Goal: Information Seeking & Learning: Learn about a topic

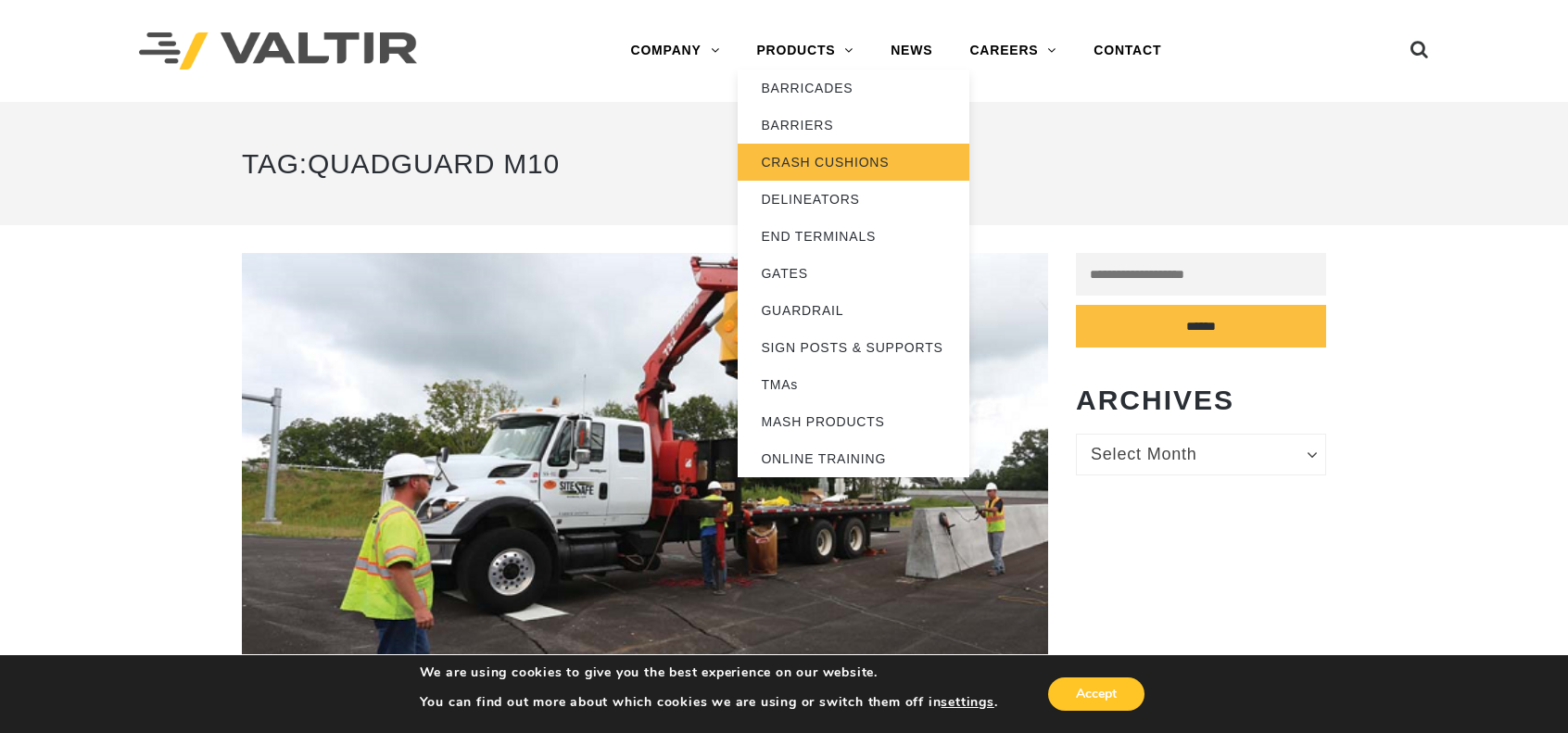
click at [827, 161] on link "CRASH CUSHIONS" at bounding box center [854, 163] width 232 height 37
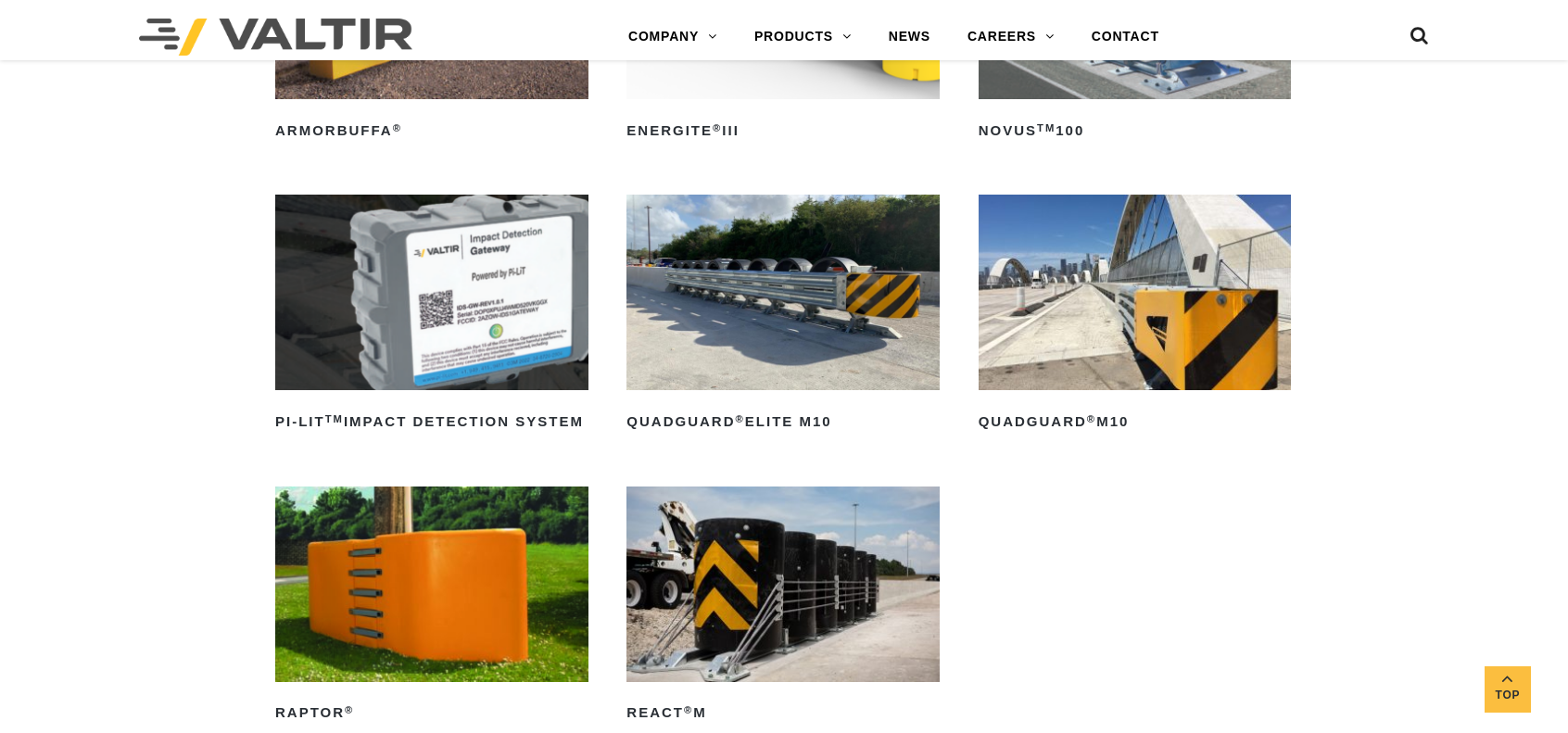
scroll to position [371, 0]
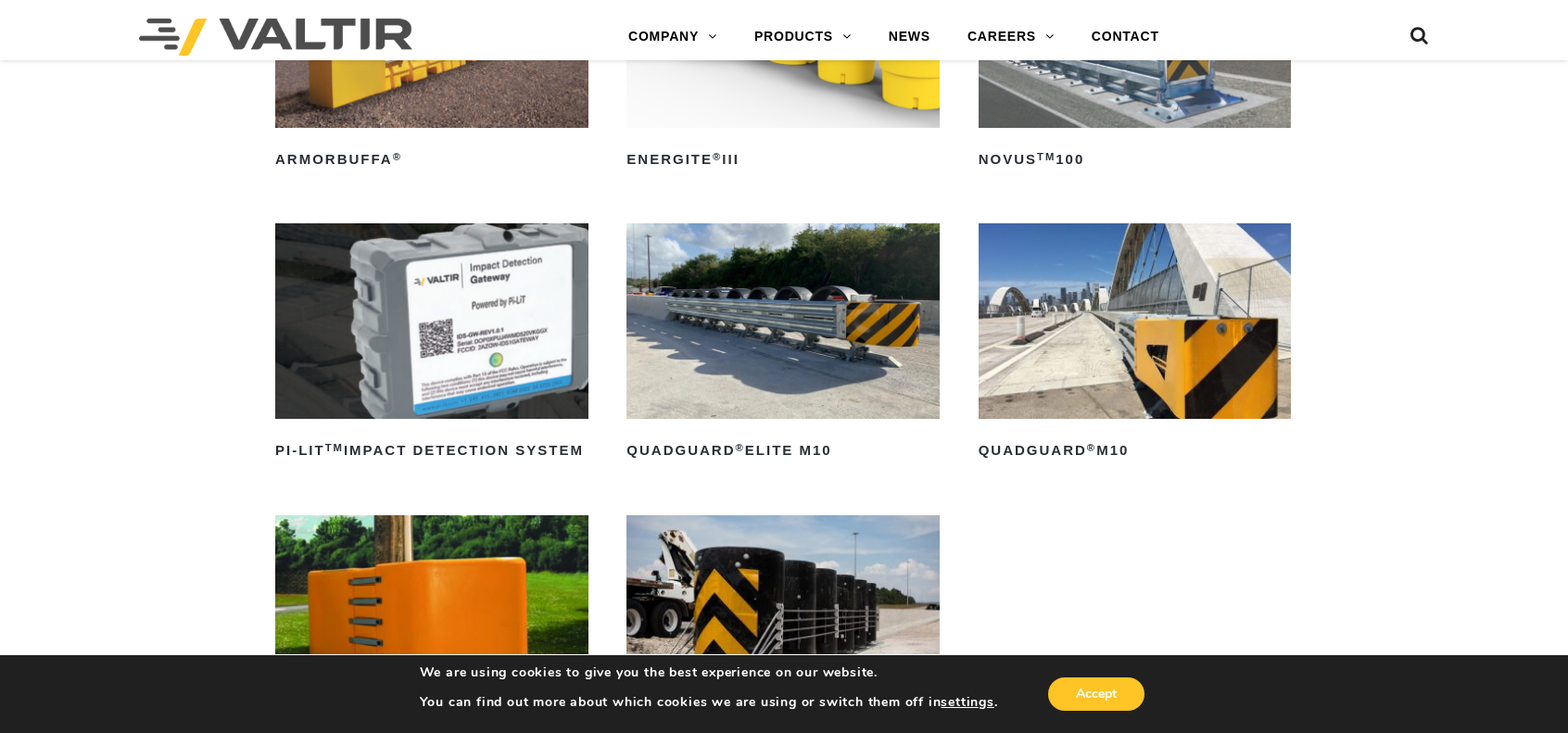
click at [836, 337] on img at bounding box center [783, 321] width 313 height 195
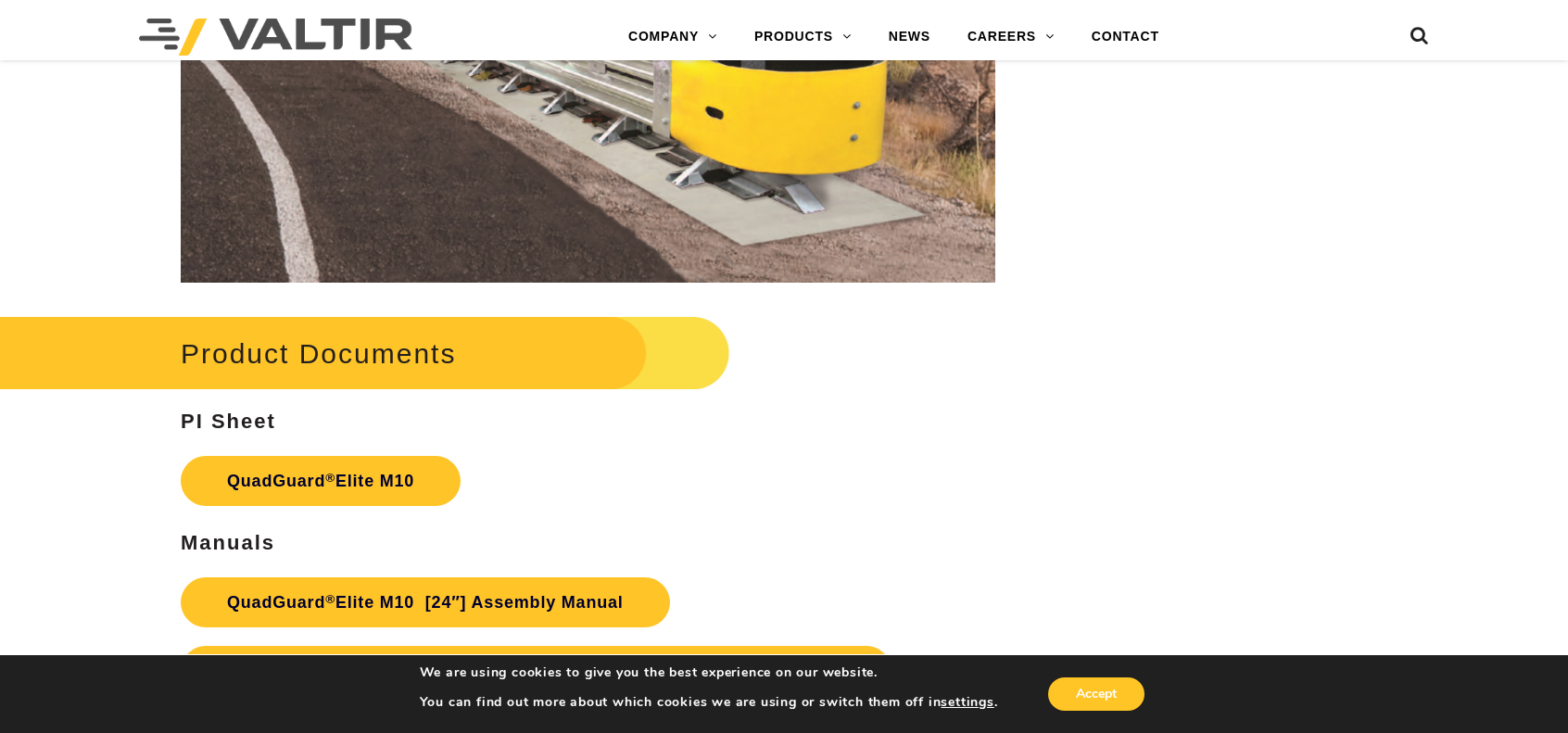
scroll to position [8990, 0]
